Goal: Entertainment & Leisure: Consume media (video, audio)

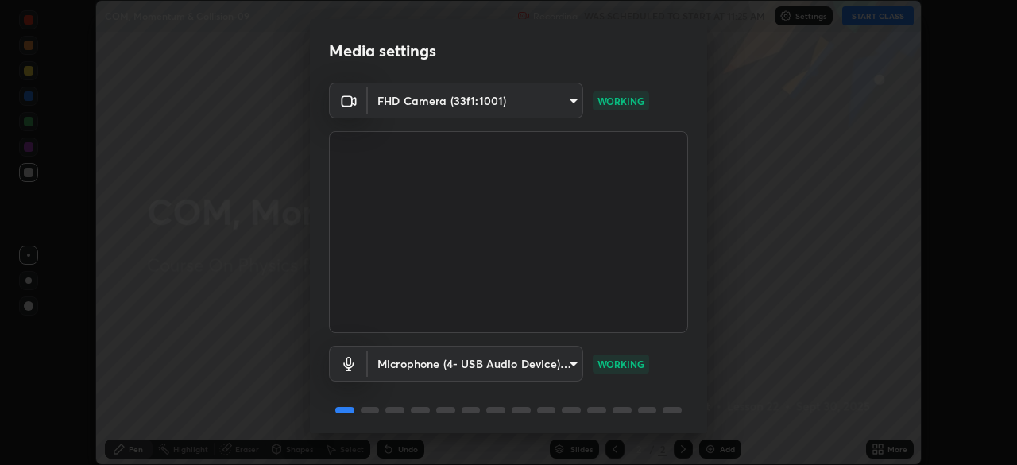
scroll to position [56, 0]
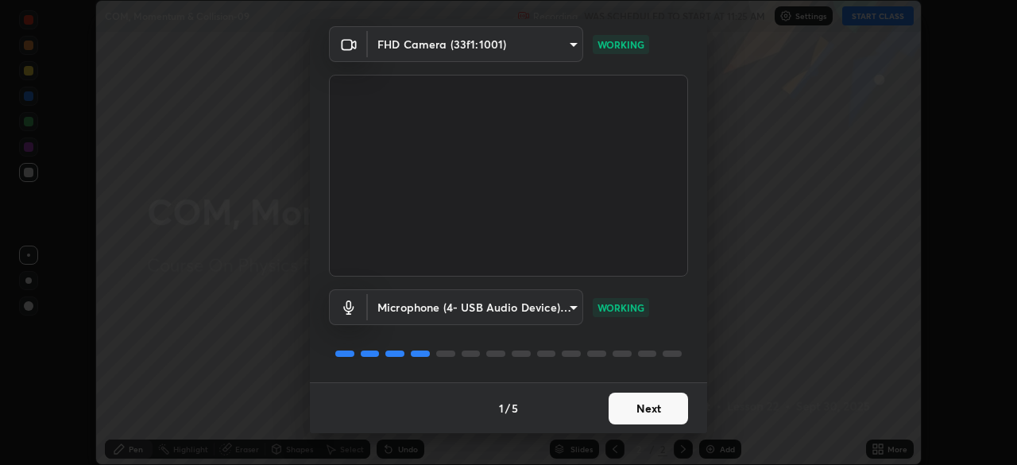
click at [643, 415] on button "Next" at bounding box center [648, 409] width 79 height 32
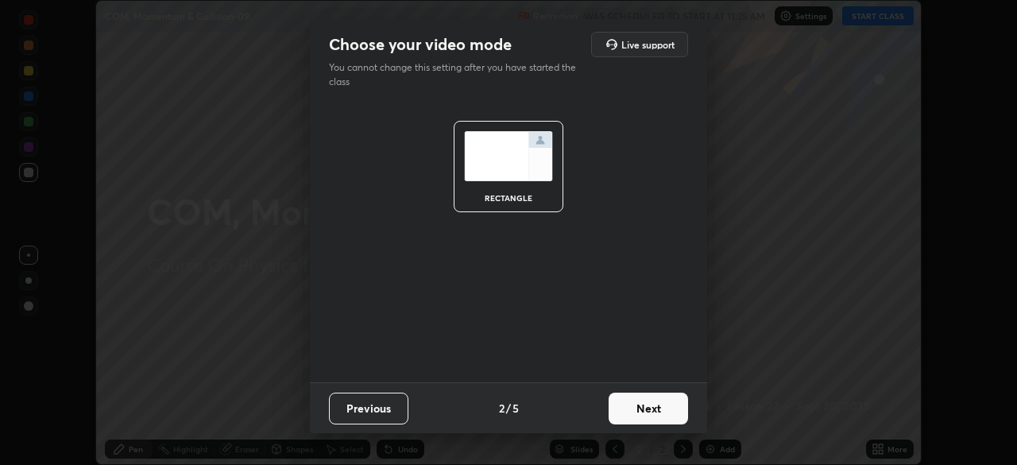
scroll to position [0, 0]
click at [649, 416] on button "Next" at bounding box center [648, 409] width 79 height 32
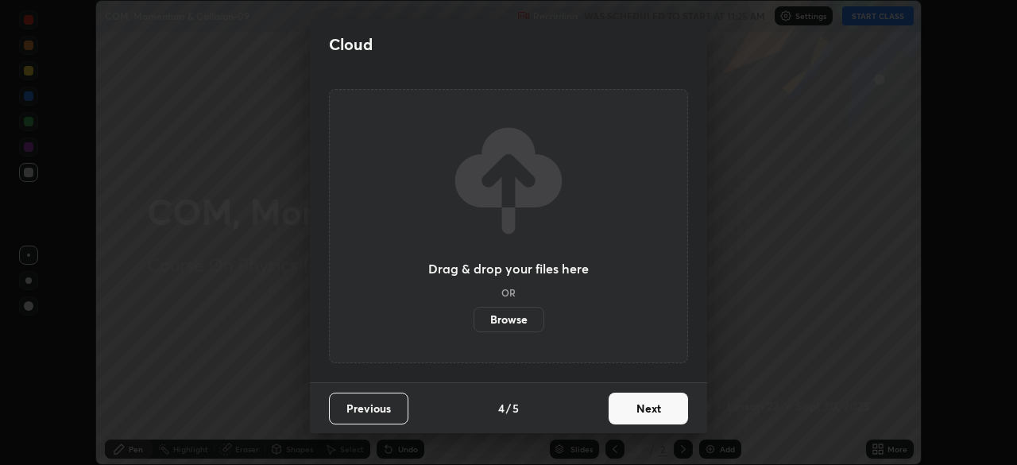
click at [667, 410] on button "Next" at bounding box center [648, 409] width 79 height 32
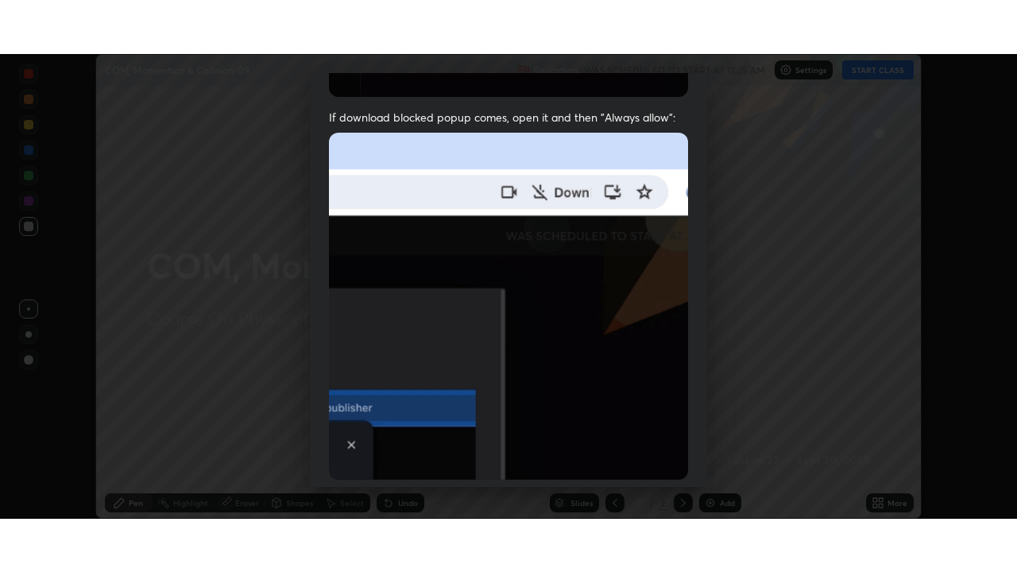
scroll to position [381, 0]
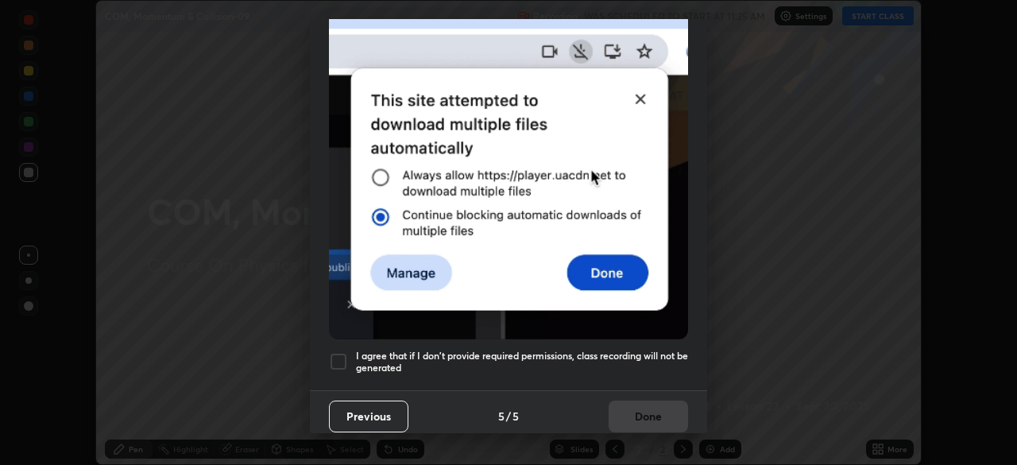
click at [660, 350] on h5 "I agree that if I don't provide required permissions, class recording will not …" at bounding box center [522, 362] width 332 height 25
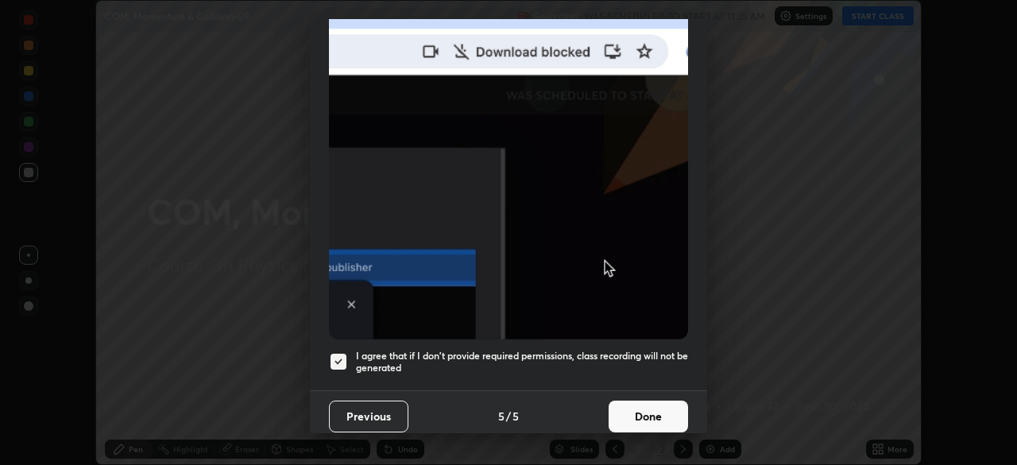
click at [666, 408] on button "Done" at bounding box center [648, 416] width 79 height 32
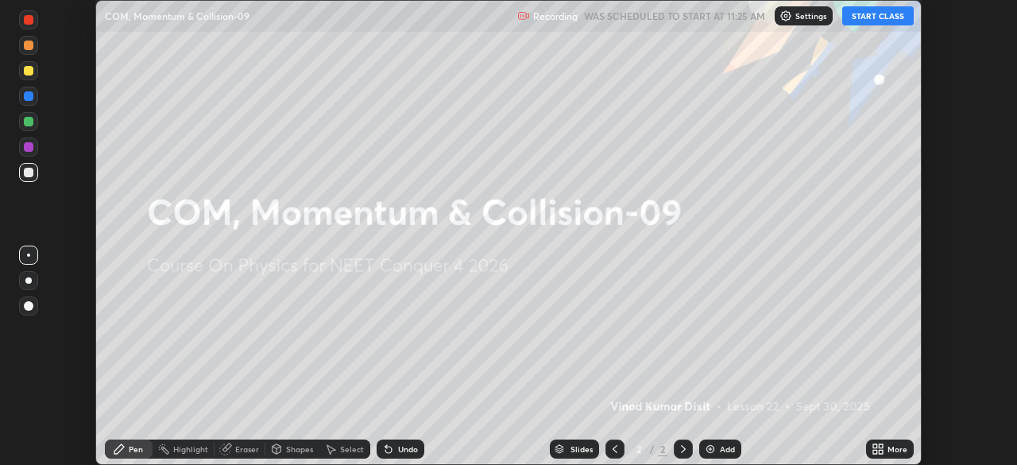
click at [901, 17] on button "START CLASS" at bounding box center [878, 15] width 72 height 19
click at [875, 451] on icon at bounding box center [875, 452] width 4 height 4
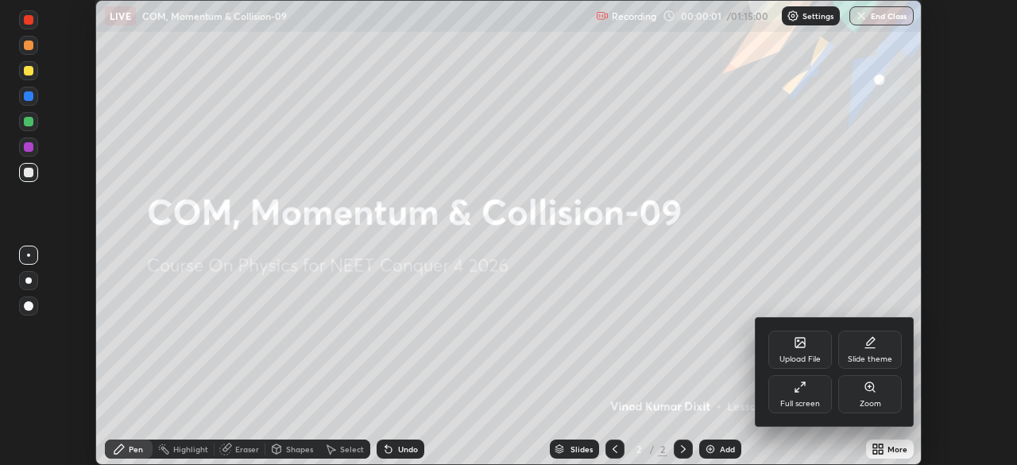
click at [815, 402] on div "Full screen" at bounding box center [800, 404] width 40 height 8
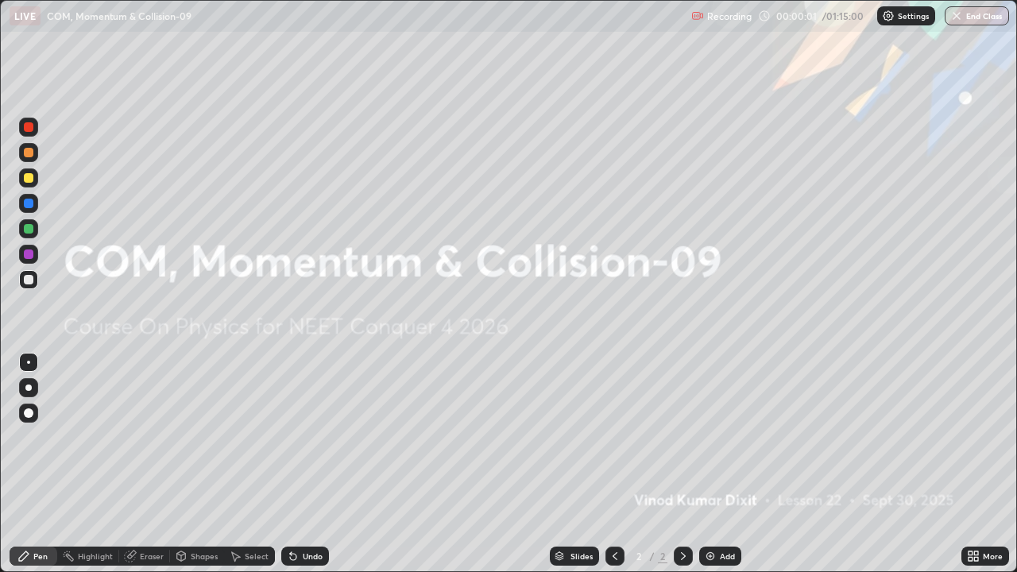
scroll to position [572, 1017]
click at [722, 464] on div "Add" at bounding box center [727, 556] width 15 height 8
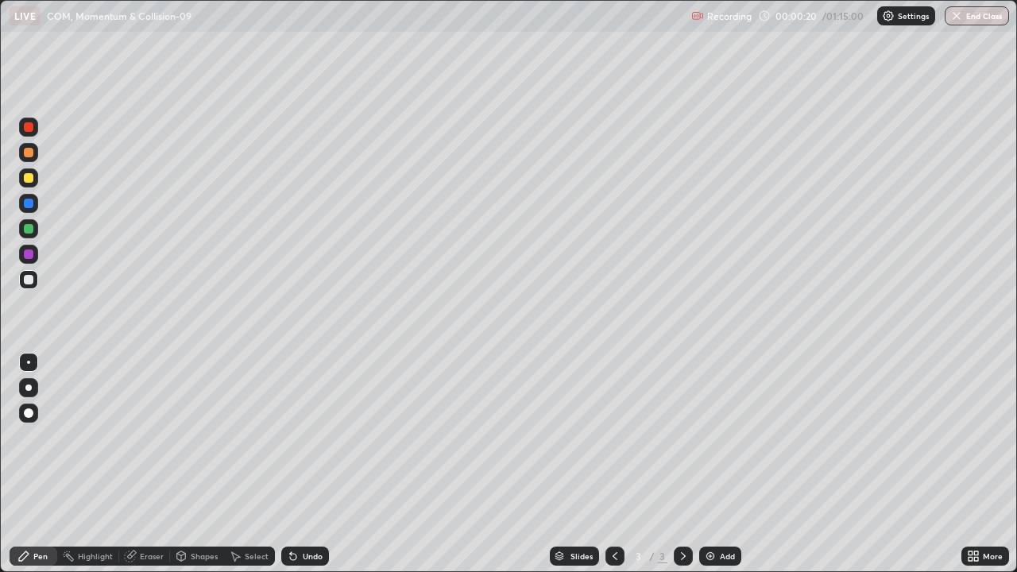
click at [35, 182] on div at bounding box center [28, 177] width 19 height 19
click at [711, 464] on img at bounding box center [710, 556] width 13 height 13
click at [31, 232] on div at bounding box center [29, 229] width 10 height 10
click at [193, 464] on div "Shapes" at bounding box center [204, 556] width 27 height 8
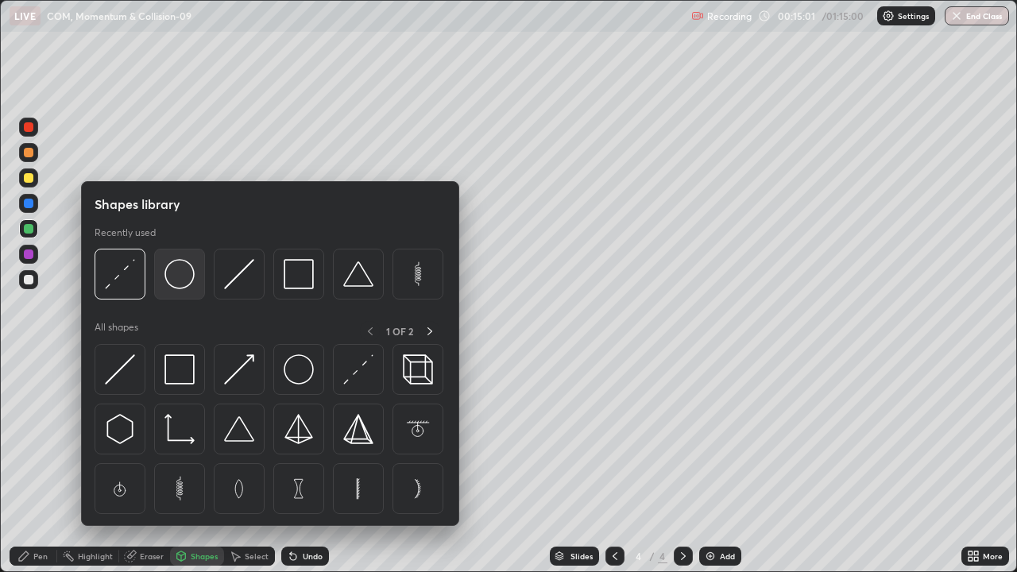
click at [185, 285] on img at bounding box center [179, 274] width 30 height 30
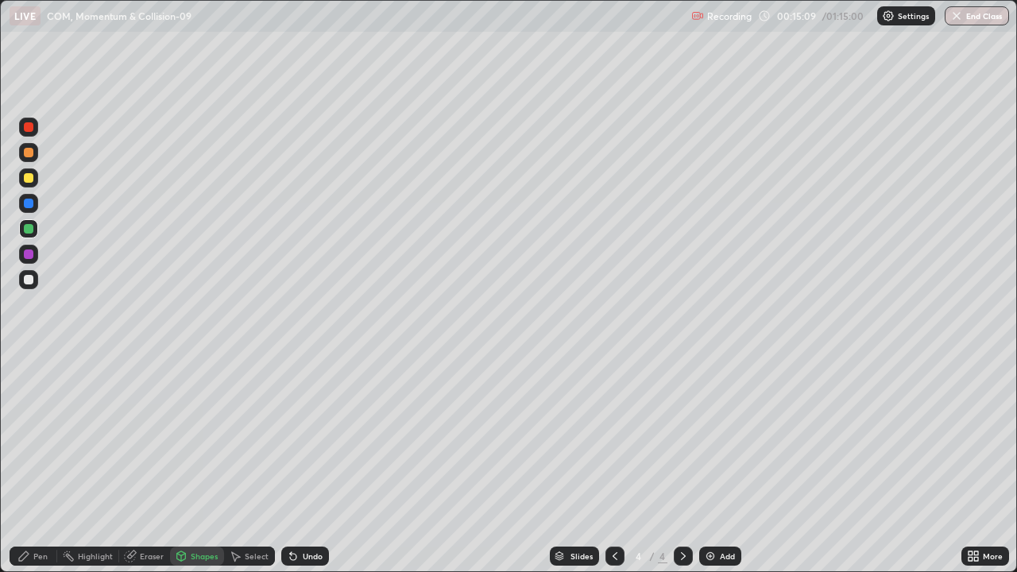
click at [40, 464] on div "Pen" at bounding box center [40, 556] width 14 height 8
click at [195, 464] on div "Shapes" at bounding box center [204, 556] width 27 height 8
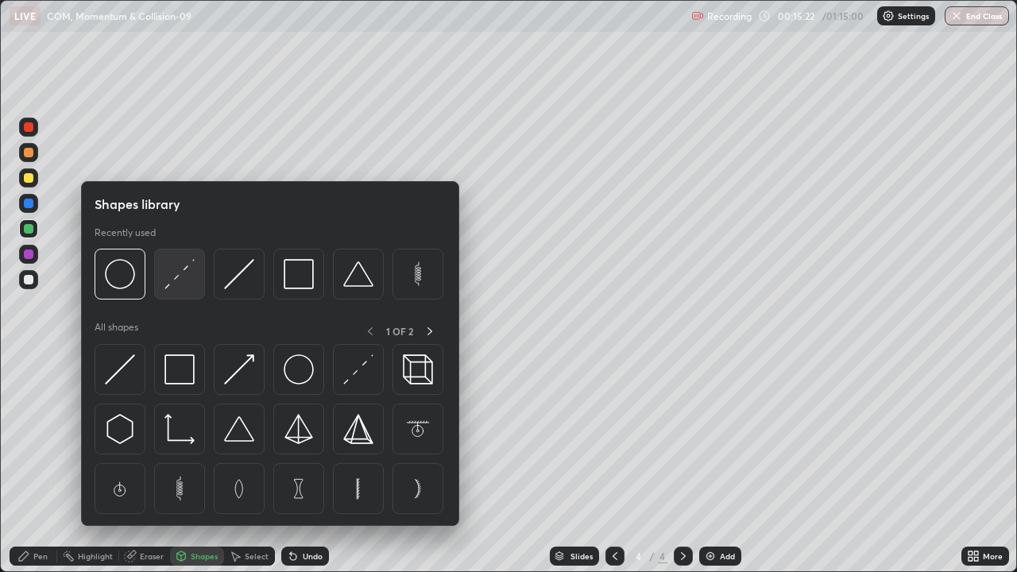
click at [179, 276] on img at bounding box center [179, 274] width 30 height 30
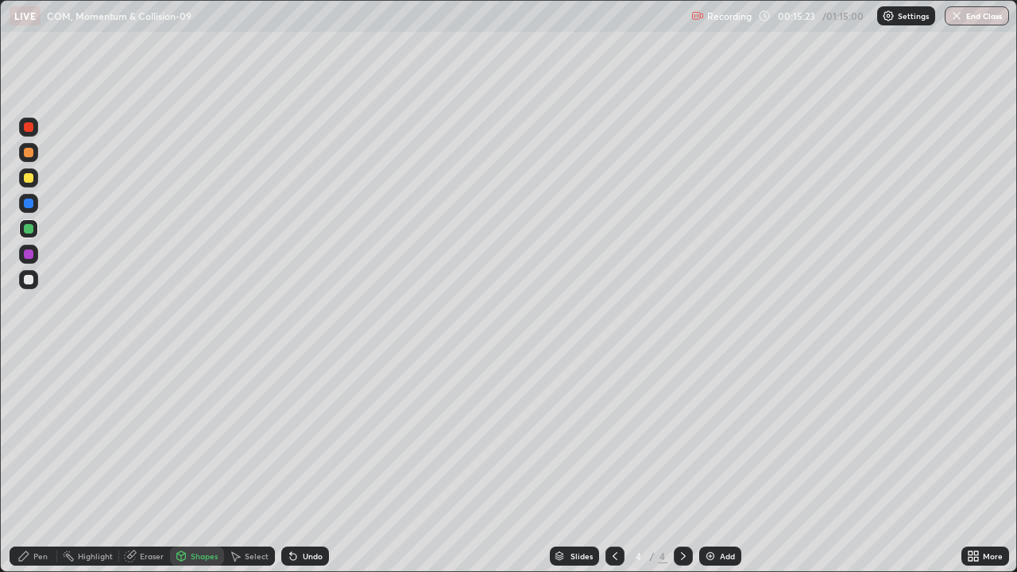
click at [28, 280] on div at bounding box center [29, 280] width 10 height 10
click at [37, 464] on div "Pen" at bounding box center [40, 556] width 14 height 8
click at [28, 227] on div at bounding box center [29, 229] width 10 height 10
click at [202, 464] on div "Shapes" at bounding box center [204, 556] width 27 height 8
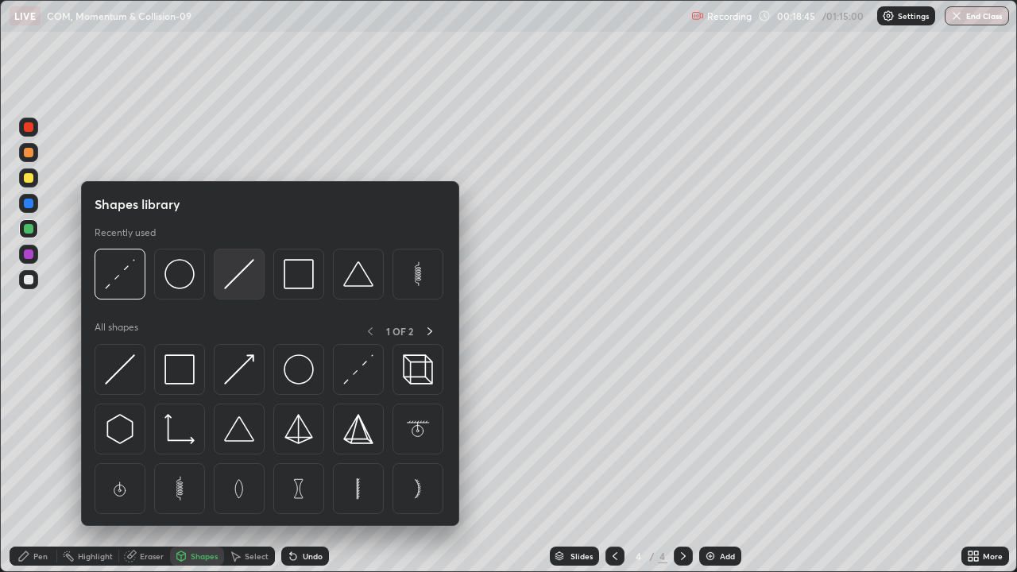
click at [239, 277] on img at bounding box center [239, 274] width 30 height 30
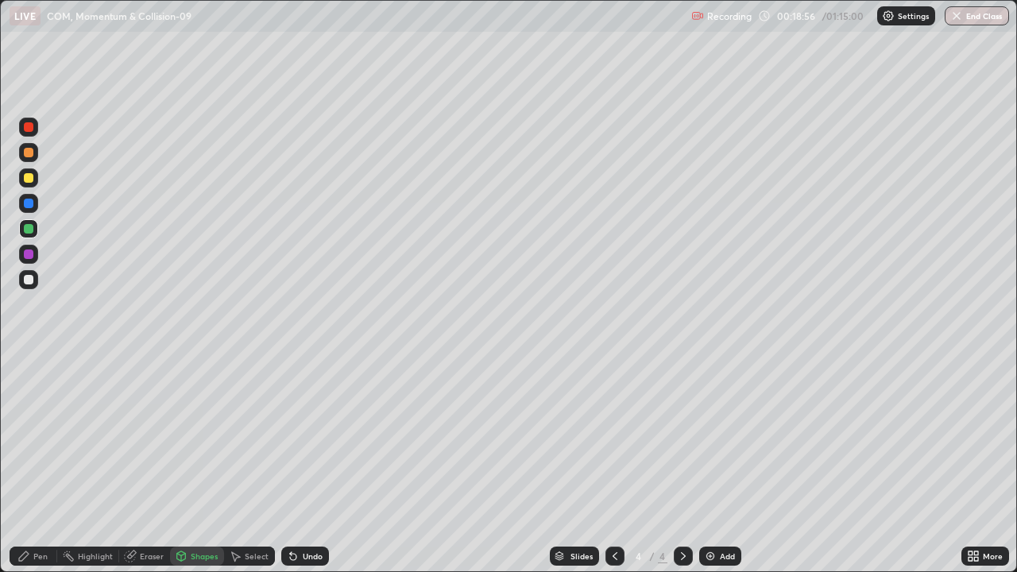
click at [46, 464] on div "Pen" at bounding box center [40, 556] width 14 height 8
click at [29, 179] on div at bounding box center [29, 178] width 10 height 10
click at [721, 464] on div "Add" at bounding box center [727, 556] width 15 height 8
click at [611, 464] on icon at bounding box center [615, 556] width 13 height 13
click at [679, 464] on icon at bounding box center [683, 556] width 13 height 13
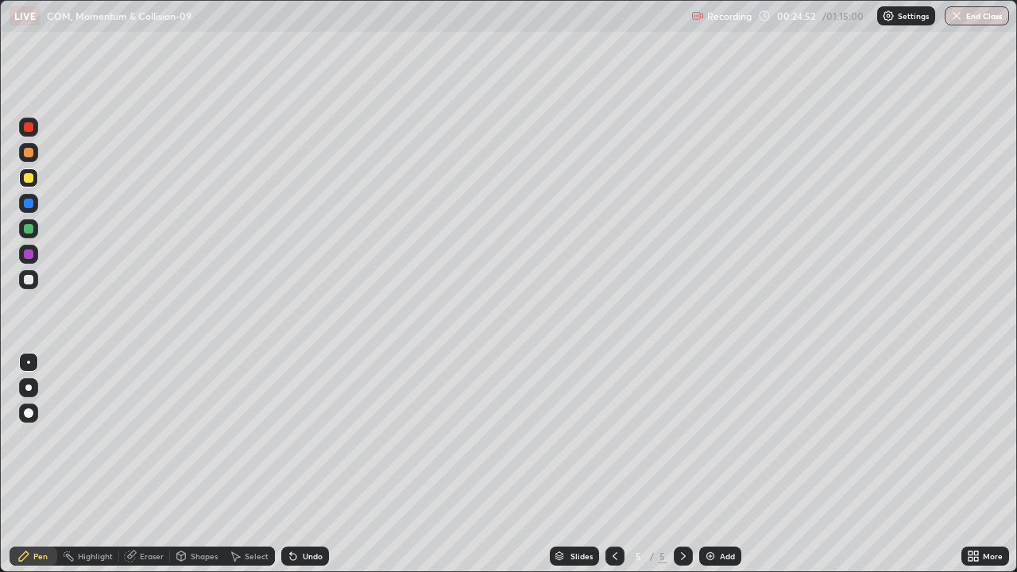
click at [29, 285] on div at bounding box center [28, 279] width 19 height 19
click at [145, 464] on div "Eraser" at bounding box center [152, 556] width 24 height 8
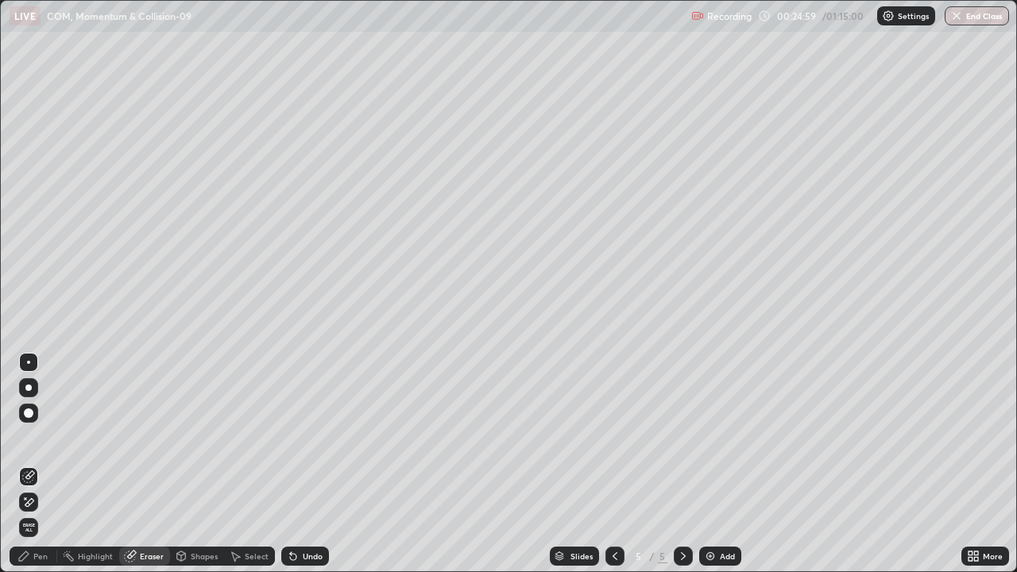
click at [41, 464] on div "Pen" at bounding box center [40, 556] width 14 height 8
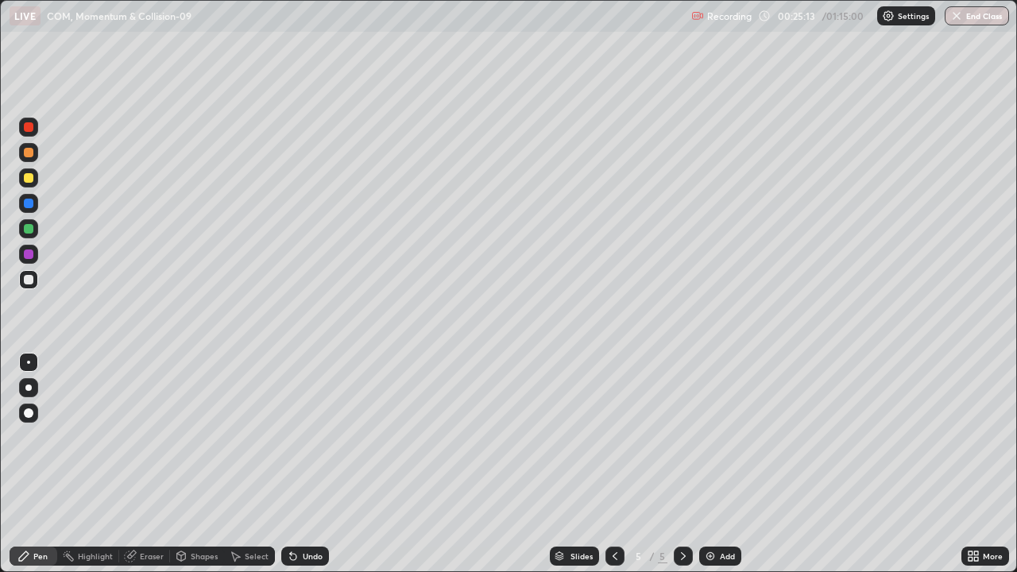
click at [209, 464] on div "Shapes" at bounding box center [204, 556] width 27 height 8
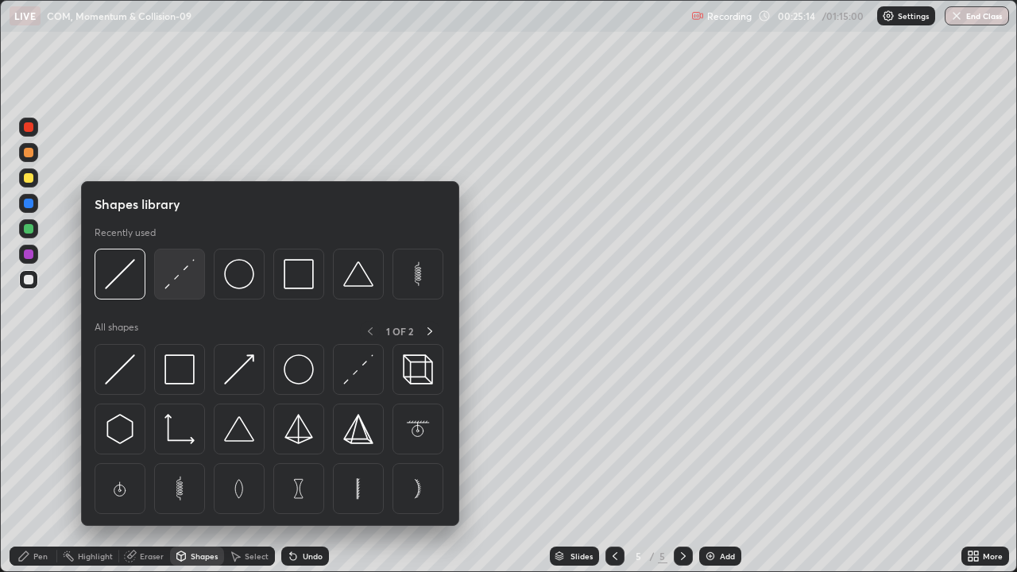
click at [176, 282] on img at bounding box center [179, 274] width 30 height 30
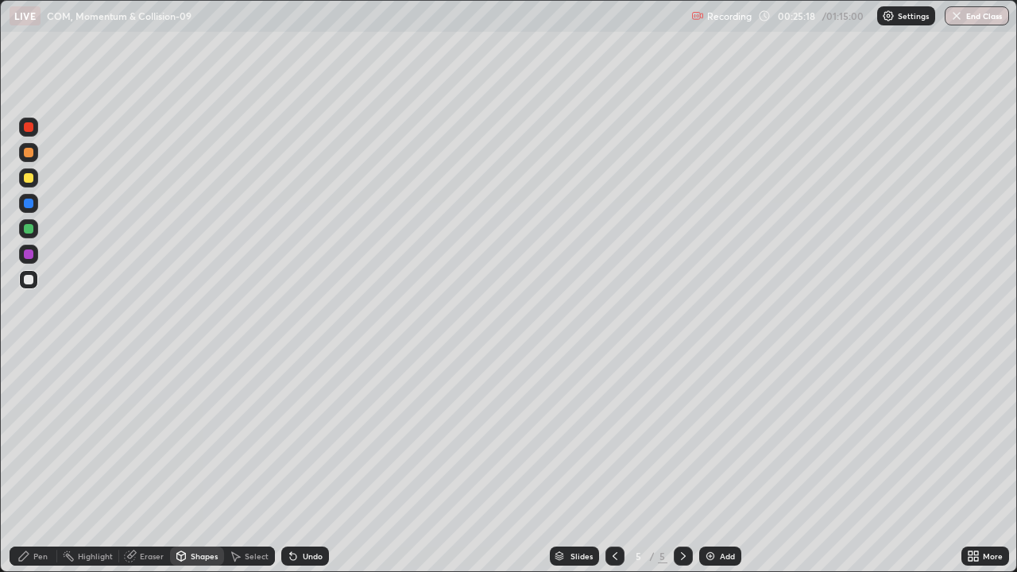
click at [44, 464] on div "Pen" at bounding box center [40, 556] width 14 height 8
click at [711, 464] on img at bounding box center [710, 556] width 13 height 13
click at [33, 181] on div at bounding box center [28, 177] width 19 height 19
click at [724, 464] on div "Add" at bounding box center [727, 556] width 15 height 8
click at [208, 464] on div "Shapes" at bounding box center [204, 556] width 27 height 8
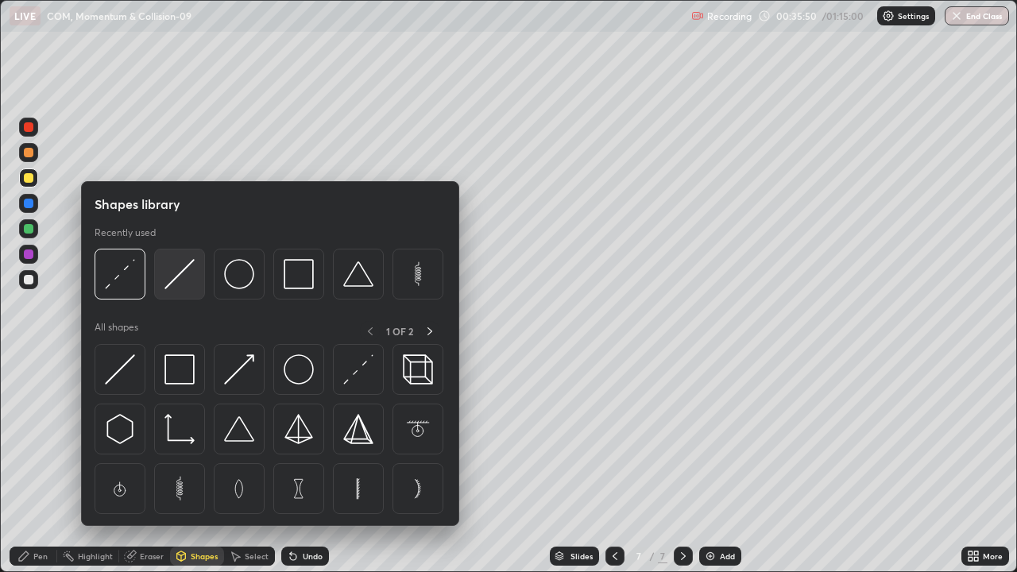
click at [188, 280] on img at bounding box center [179, 274] width 30 height 30
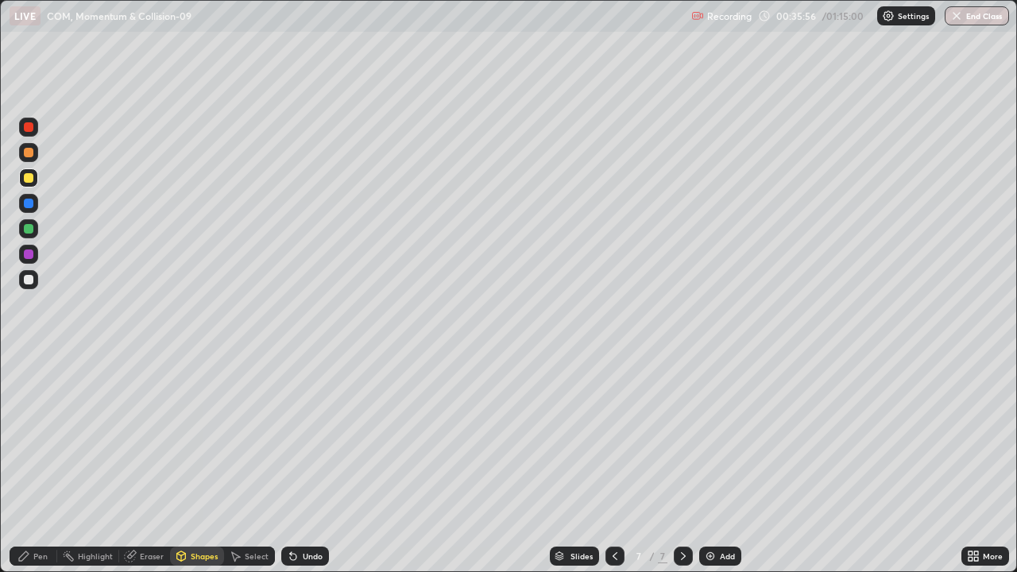
click at [41, 464] on div "Pen" at bounding box center [40, 556] width 14 height 8
click at [31, 282] on div at bounding box center [29, 280] width 10 height 10
click at [717, 464] on div "Add" at bounding box center [720, 556] width 42 height 19
click at [29, 181] on div at bounding box center [29, 178] width 10 height 10
click at [725, 464] on div "Add" at bounding box center [720, 556] width 42 height 19
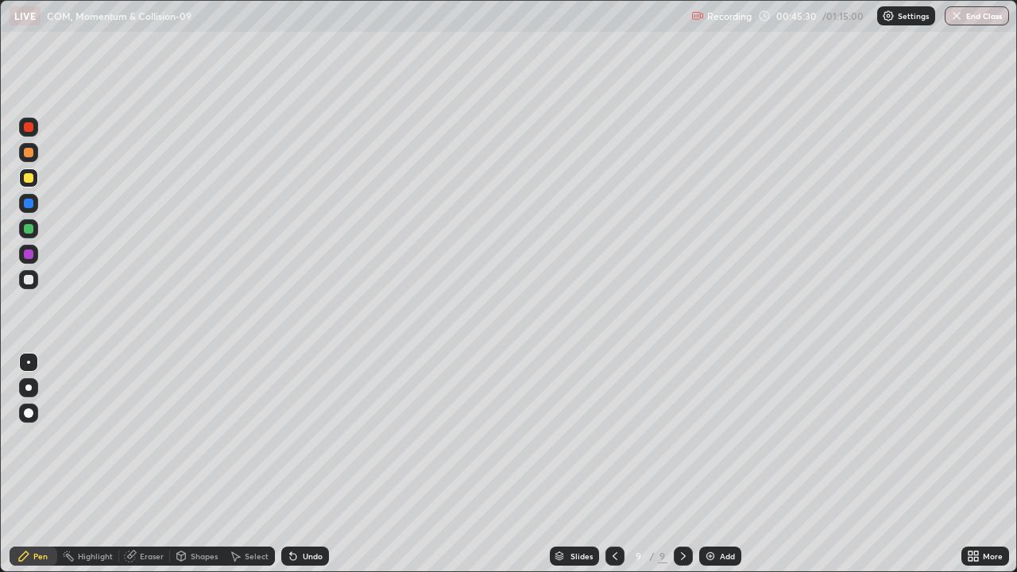
click at [157, 464] on div "Eraser" at bounding box center [152, 556] width 24 height 8
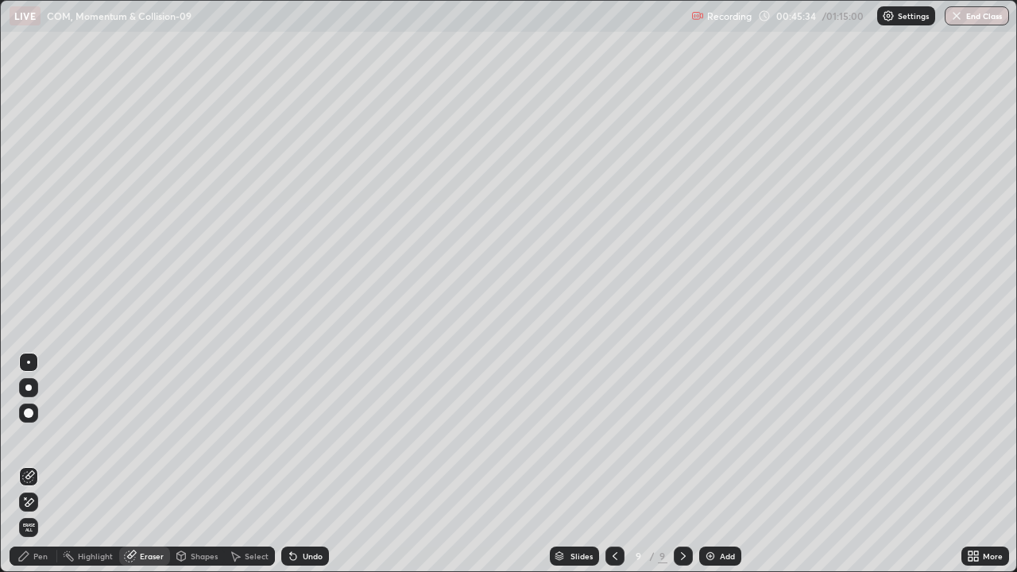
click at [42, 464] on div "Pen" at bounding box center [40, 556] width 14 height 8
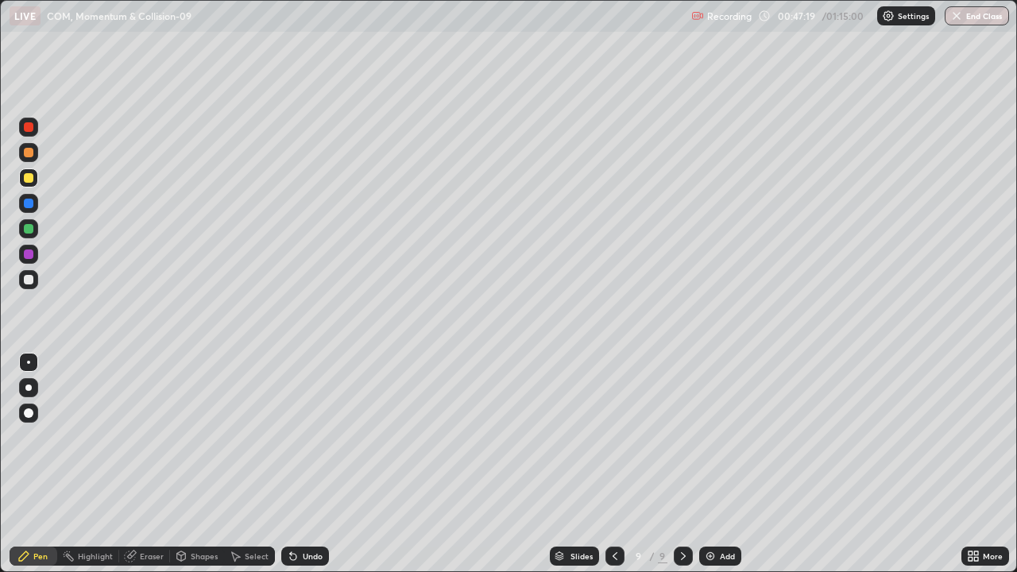
click at [157, 464] on div "Eraser" at bounding box center [152, 556] width 24 height 8
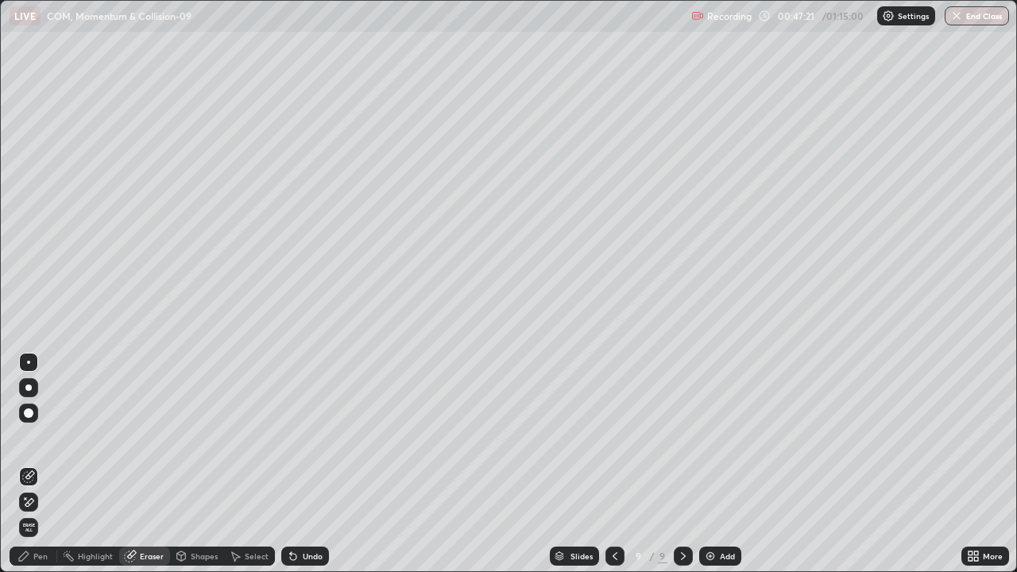
click at [44, 464] on div "Pen" at bounding box center [40, 556] width 14 height 8
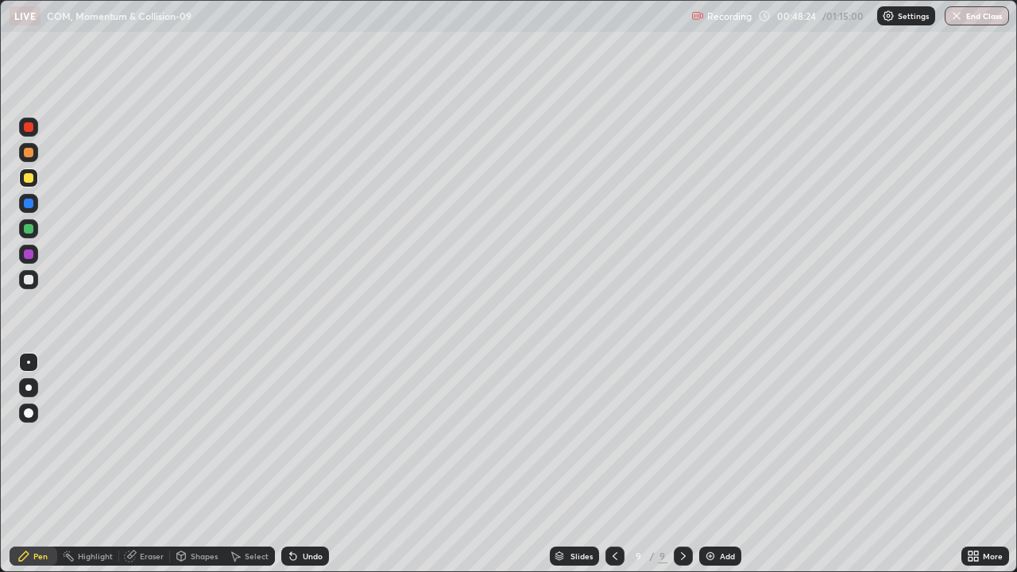
click at [154, 464] on div "Eraser" at bounding box center [152, 556] width 24 height 8
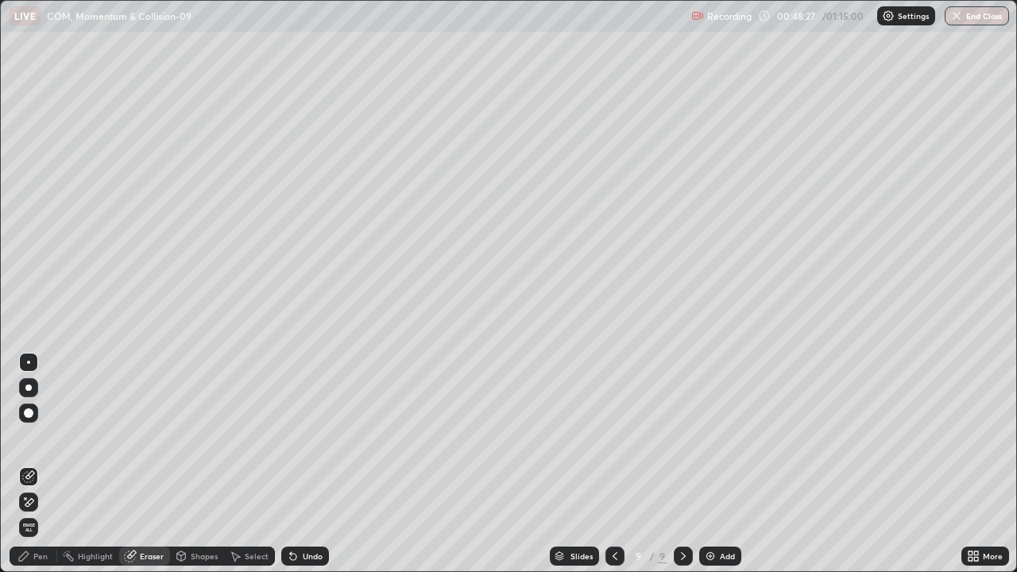
click at [43, 464] on div "Pen" at bounding box center [40, 556] width 14 height 8
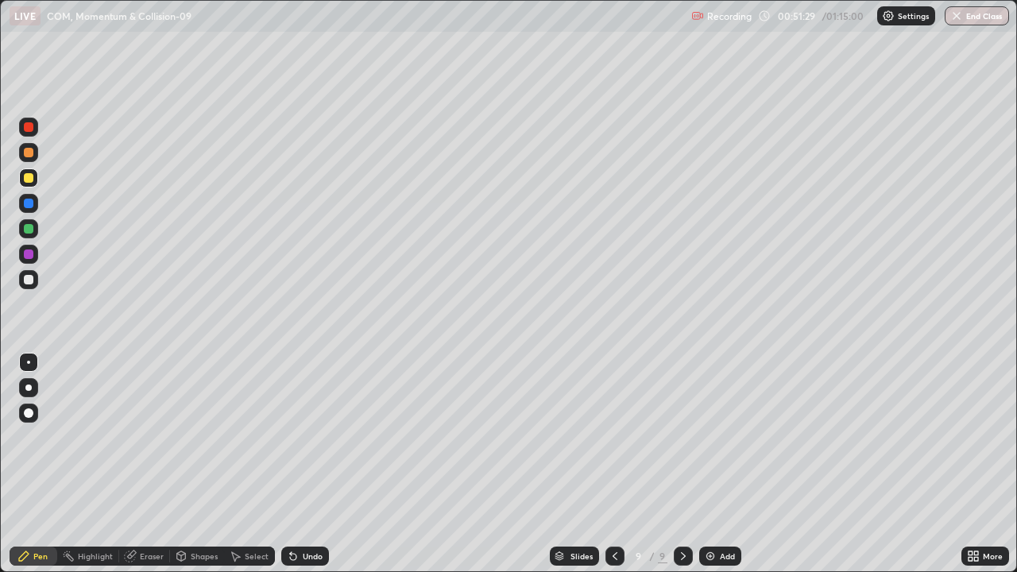
click at [29, 230] on div at bounding box center [29, 229] width 10 height 10
click at [720, 464] on div "Add" at bounding box center [727, 556] width 15 height 8
click at [30, 180] on div at bounding box center [29, 178] width 10 height 10
click at [29, 280] on div at bounding box center [29, 280] width 10 height 10
click at [36, 180] on div at bounding box center [28, 177] width 19 height 19
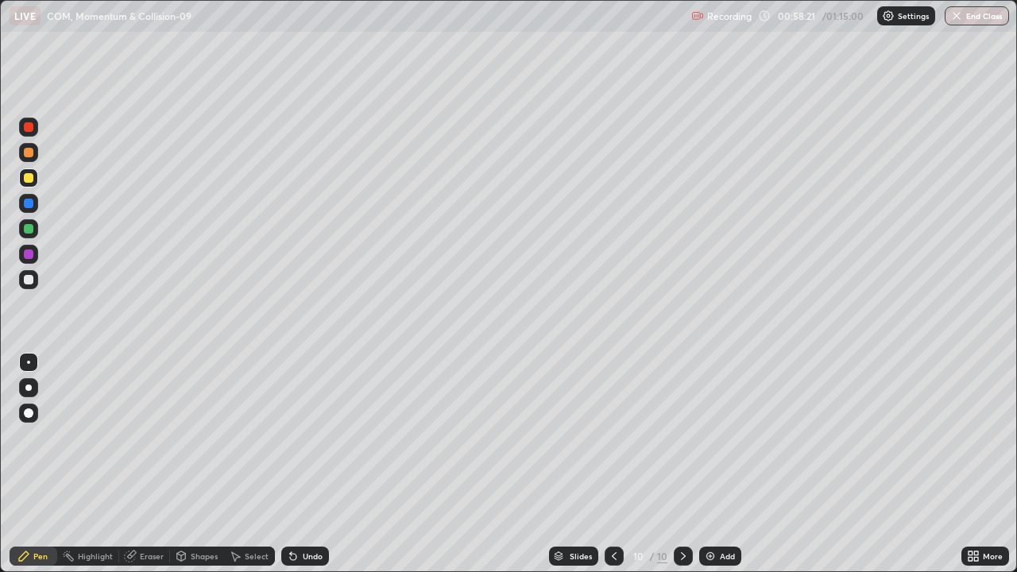
click at [27, 229] on div at bounding box center [29, 229] width 10 height 10
click at [713, 464] on img at bounding box center [710, 556] width 13 height 13
click at [31, 179] on div at bounding box center [29, 178] width 10 height 10
click at [24, 230] on div at bounding box center [29, 229] width 10 height 10
click at [733, 464] on div "Add" at bounding box center [727, 556] width 15 height 8
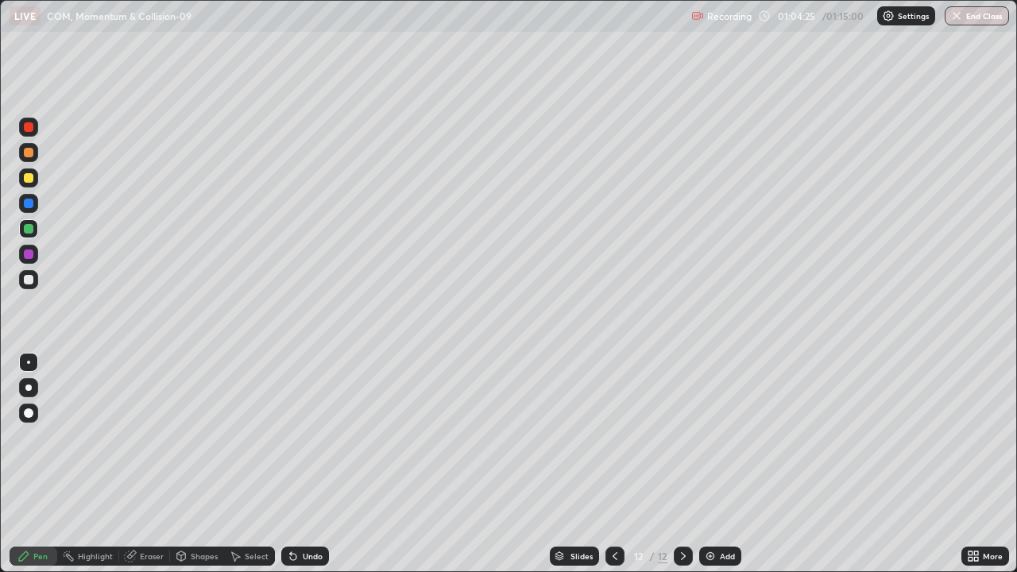
click at [35, 184] on div at bounding box center [28, 177] width 19 height 19
click at [29, 281] on div at bounding box center [29, 280] width 10 height 10
click at [24, 182] on div at bounding box center [28, 177] width 19 height 19
click at [149, 464] on div "Eraser" at bounding box center [144, 556] width 51 height 19
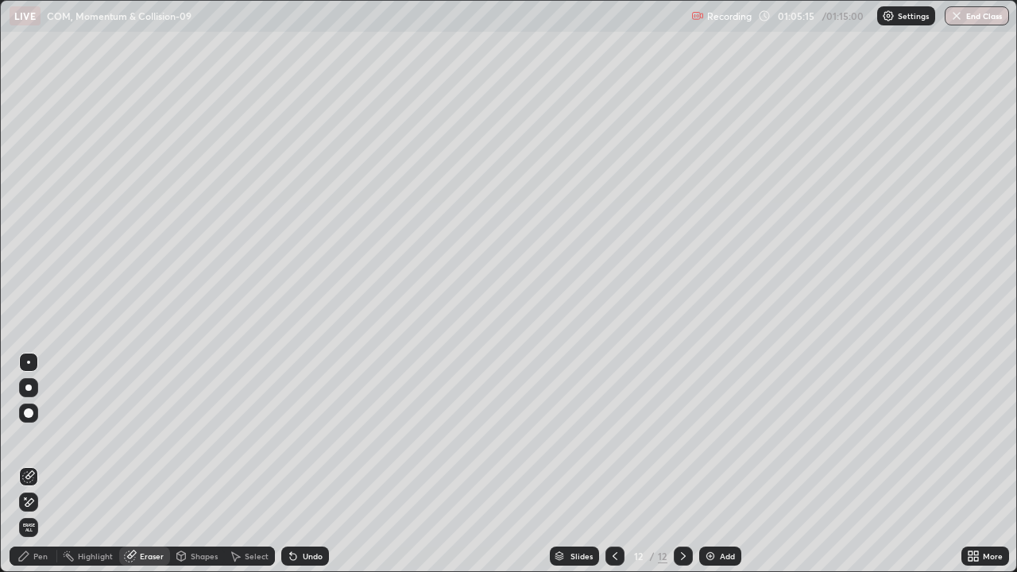
click at [35, 464] on div "Pen" at bounding box center [40, 556] width 14 height 8
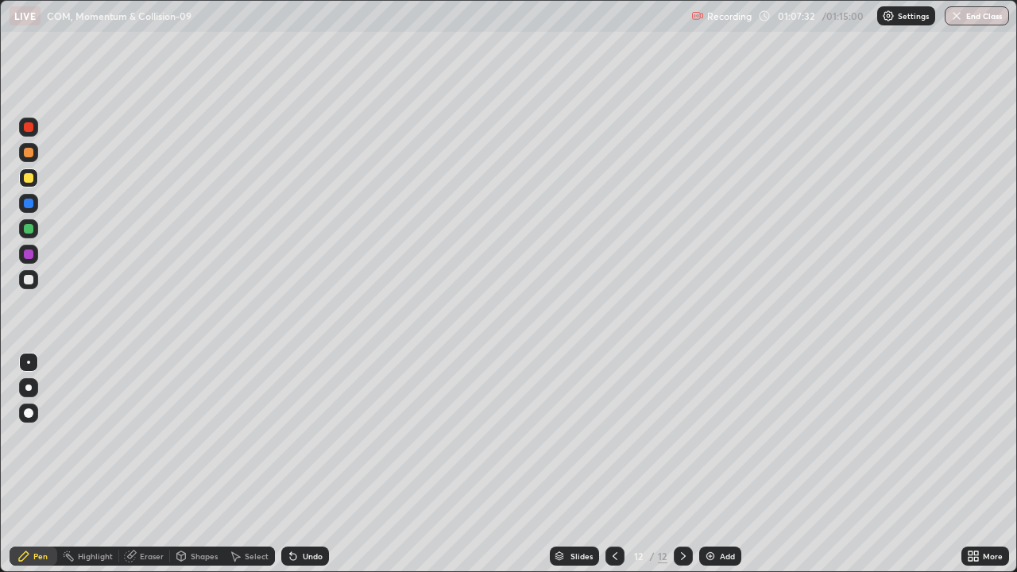
click at [27, 233] on div at bounding box center [29, 229] width 10 height 10
click at [613, 464] on icon at bounding box center [615, 556] width 5 height 8
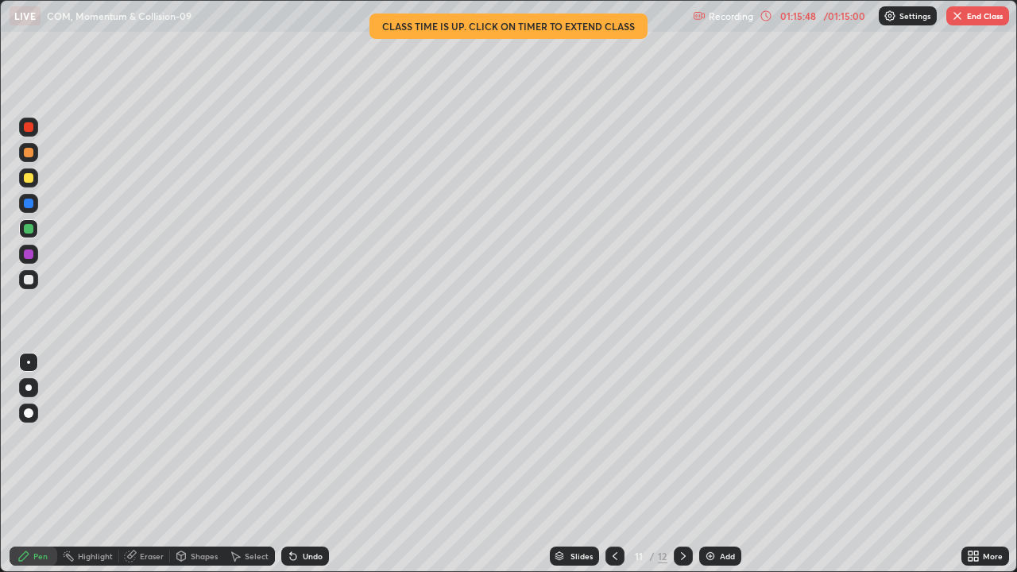
click at [973, 21] on button "End Class" at bounding box center [977, 15] width 63 height 19
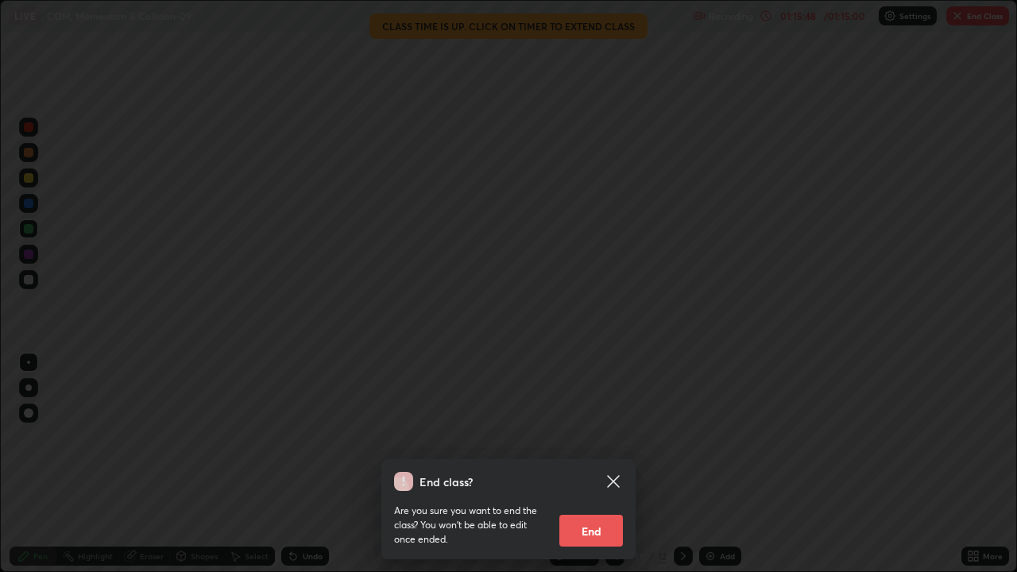
click at [969, 21] on div at bounding box center [508, 286] width 1017 height 572
click at [969, 15] on div at bounding box center [508, 286] width 1017 height 572
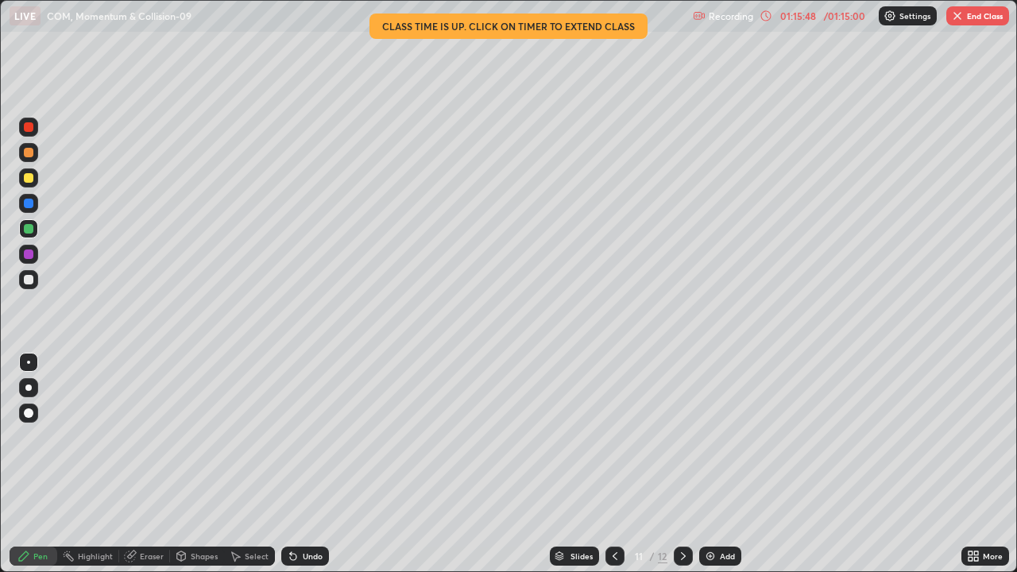
click at [972, 15] on button "End Class" at bounding box center [977, 15] width 63 height 19
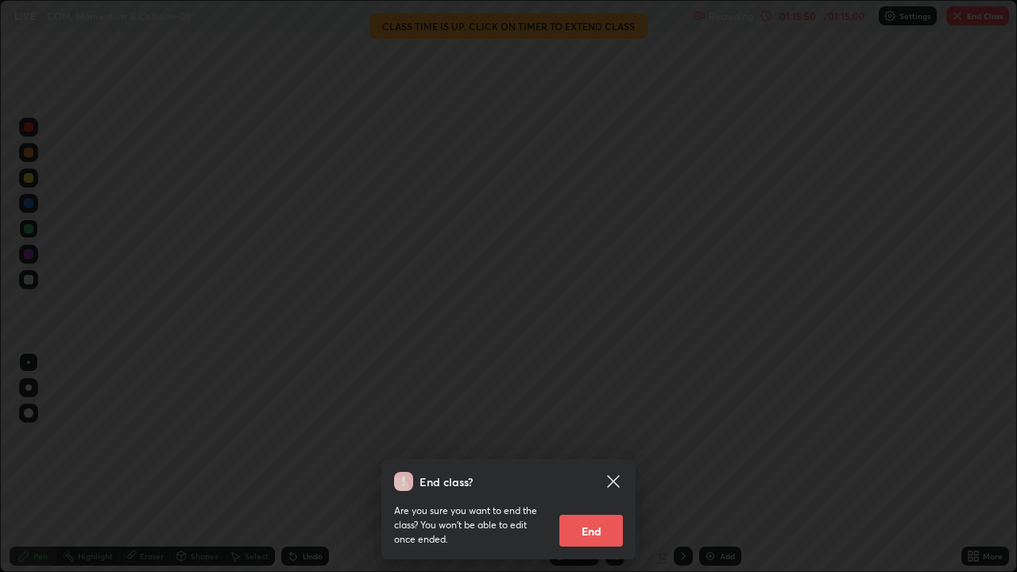
click at [604, 464] on button "End" at bounding box center [591, 531] width 64 height 32
click at [596, 464] on div "End class? Are you sure you want to end the class? You won’t be able to edit on…" at bounding box center [508, 286] width 1017 height 572
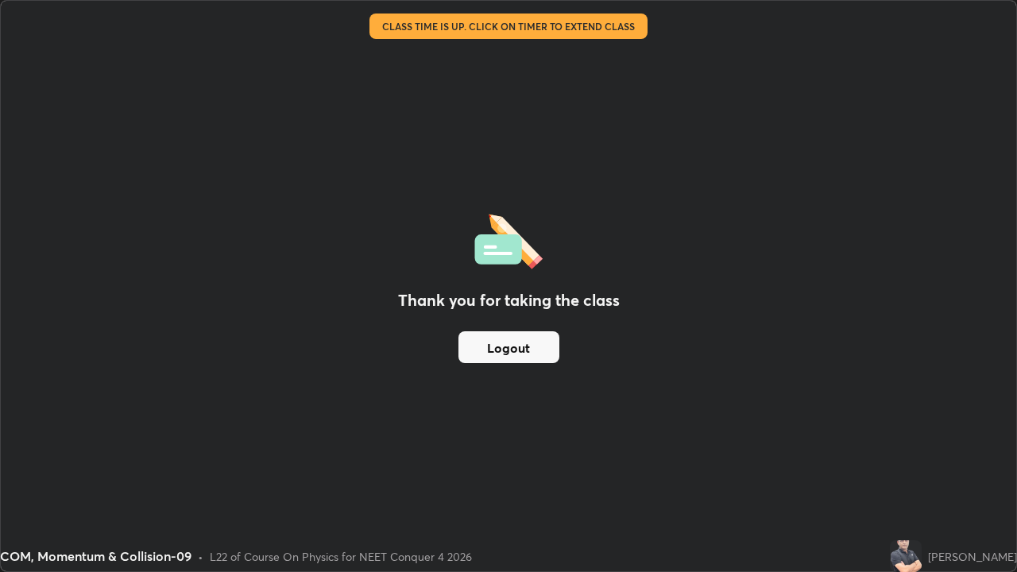
click at [605, 464] on div at bounding box center [614, 556] width 19 height 32
click at [547, 341] on button "Logout" at bounding box center [508, 347] width 101 height 32
click at [531, 349] on button "Logout" at bounding box center [508, 347] width 101 height 32
click at [521, 343] on button "Logout" at bounding box center [508, 347] width 101 height 32
click at [512, 341] on button "Logout" at bounding box center [508, 347] width 101 height 32
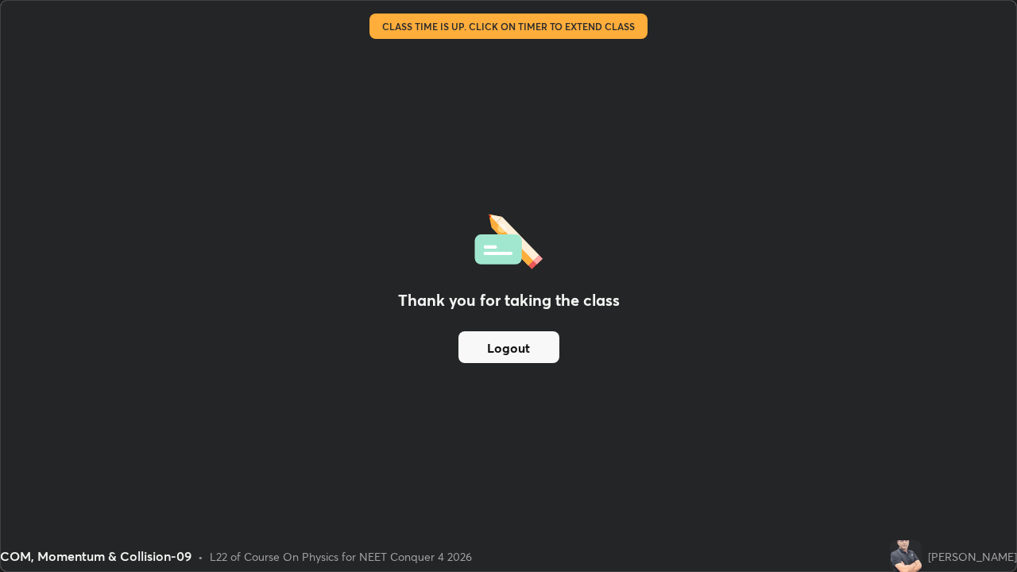
click at [503, 342] on button "Logout" at bounding box center [508, 347] width 101 height 32
click at [522, 350] on button "Logout" at bounding box center [508, 347] width 101 height 32
click at [532, 350] on button "Logout" at bounding box center [508, 347] width 101 height 32
click at [510, 416] on div "Thank you for taking the class Logout" at bounding box center [508, 286] width 1015 height 570
click at [515, 355] on button "Logout" at bounding box center [508, 347] width 101 height 32
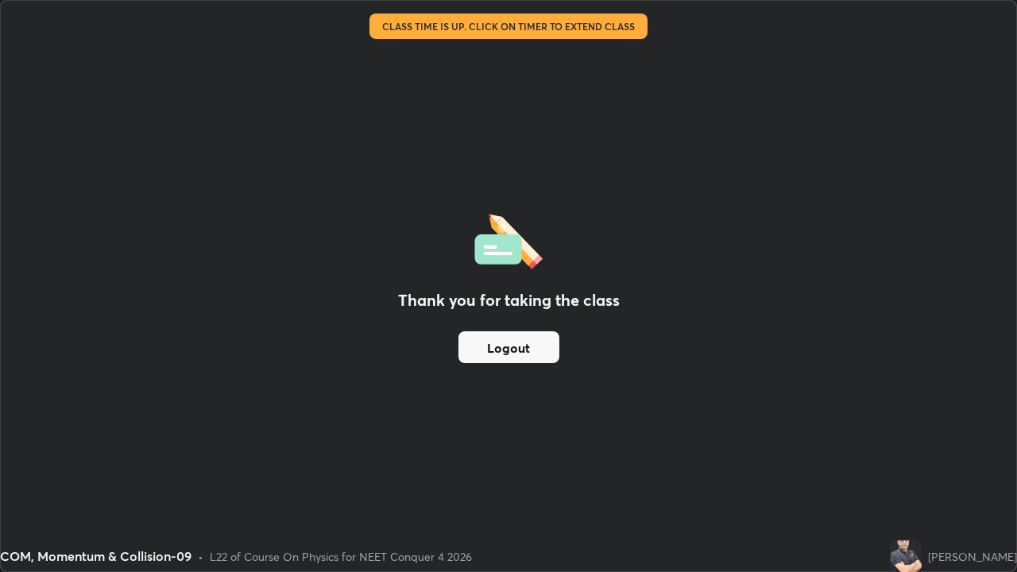
click at [526, 349] on button "Logout" at bounding box center [508, 347] width 101 height 32
click at [525, 351] on button "Logout" at bounding box center [508, 347] width 101 height 32
click at [523, 352] on button "Logout" at bounding box center [508, 347] width 101 height 32
click at [525, 354] on button "Logout" at bounding box center [508, 347] width 101 height 32
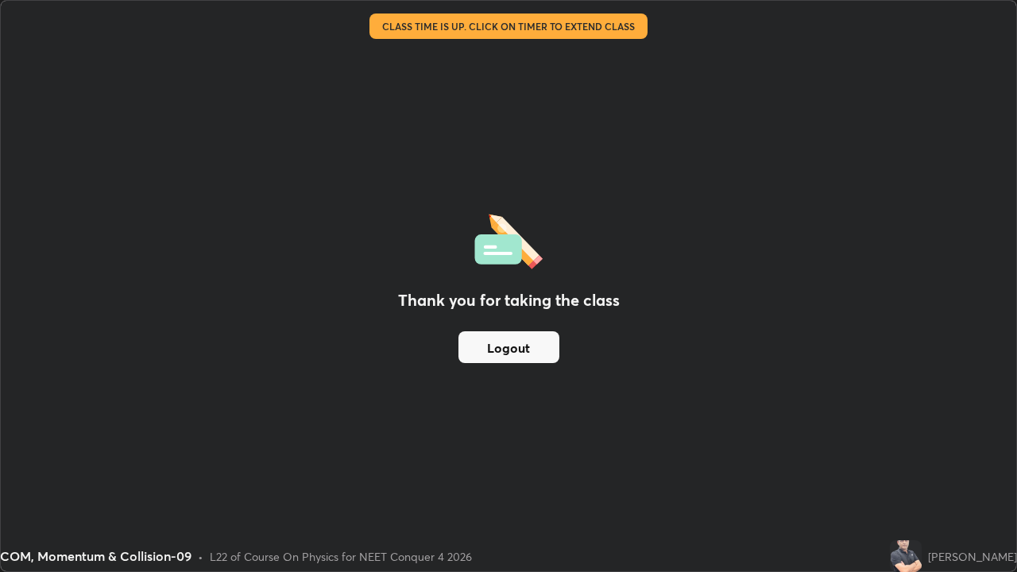
click at [528, 355] on button "Logout" at bounding box center [508, 347] width 101 height 32
click at [532, 355] on button "Logout" at bounding box center [508, 347] width 101 height 32
click at [533, 354] on button "Logout" at bounding box center [508, 347] width 101 height 32
click at [532, 349] on button "Logout" at bounding box center [508, 347] width 101 height 32
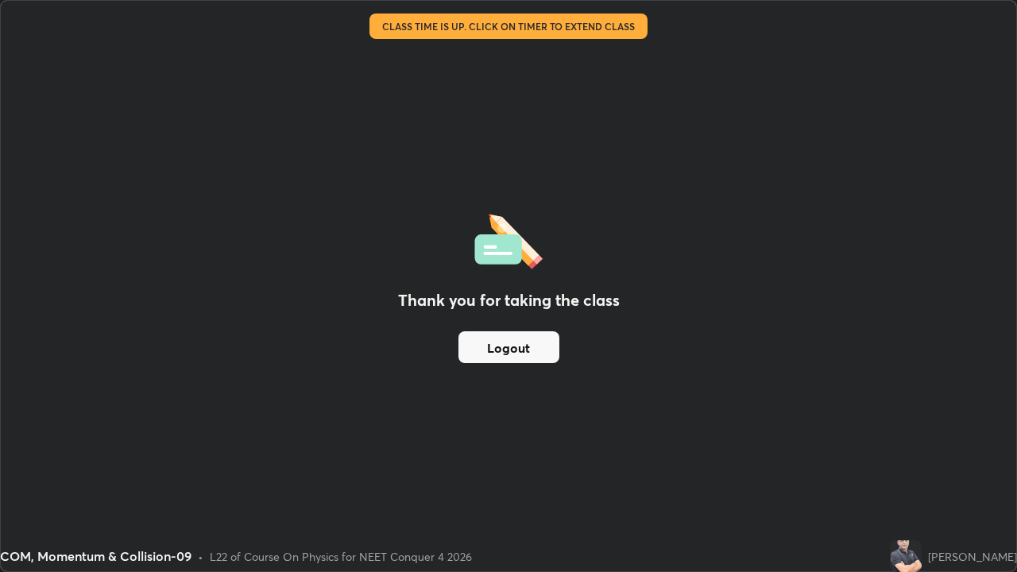
click at [531, 352] on button "Logout" at bounding box center [508, 347] width 101 height 32
click at [531, 358] on button "Logout" at bounding box center [508, 347] width 101 height 32
click at [521, 360] on button "Logout" at bounding box center [508, 347] width 101 height 32
click at [540, 331] on button "Logout" at bounding box center [508, 347] width 101 height 32
